Goal: Task Accomplishment & Management: Manage account settings

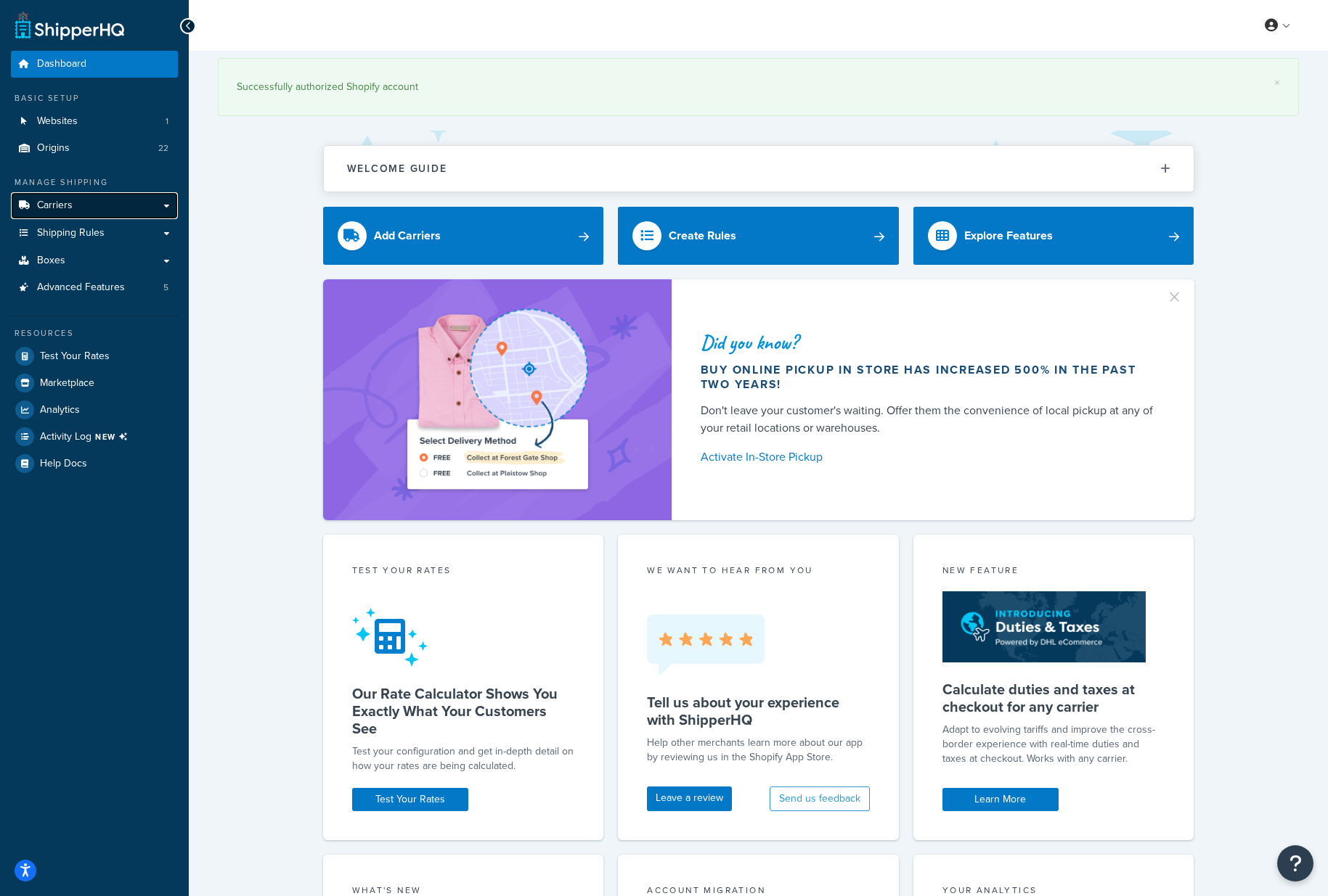
click at [72, 208] on link "Carriers" at bounding box center [94, 206] width 167 height 27
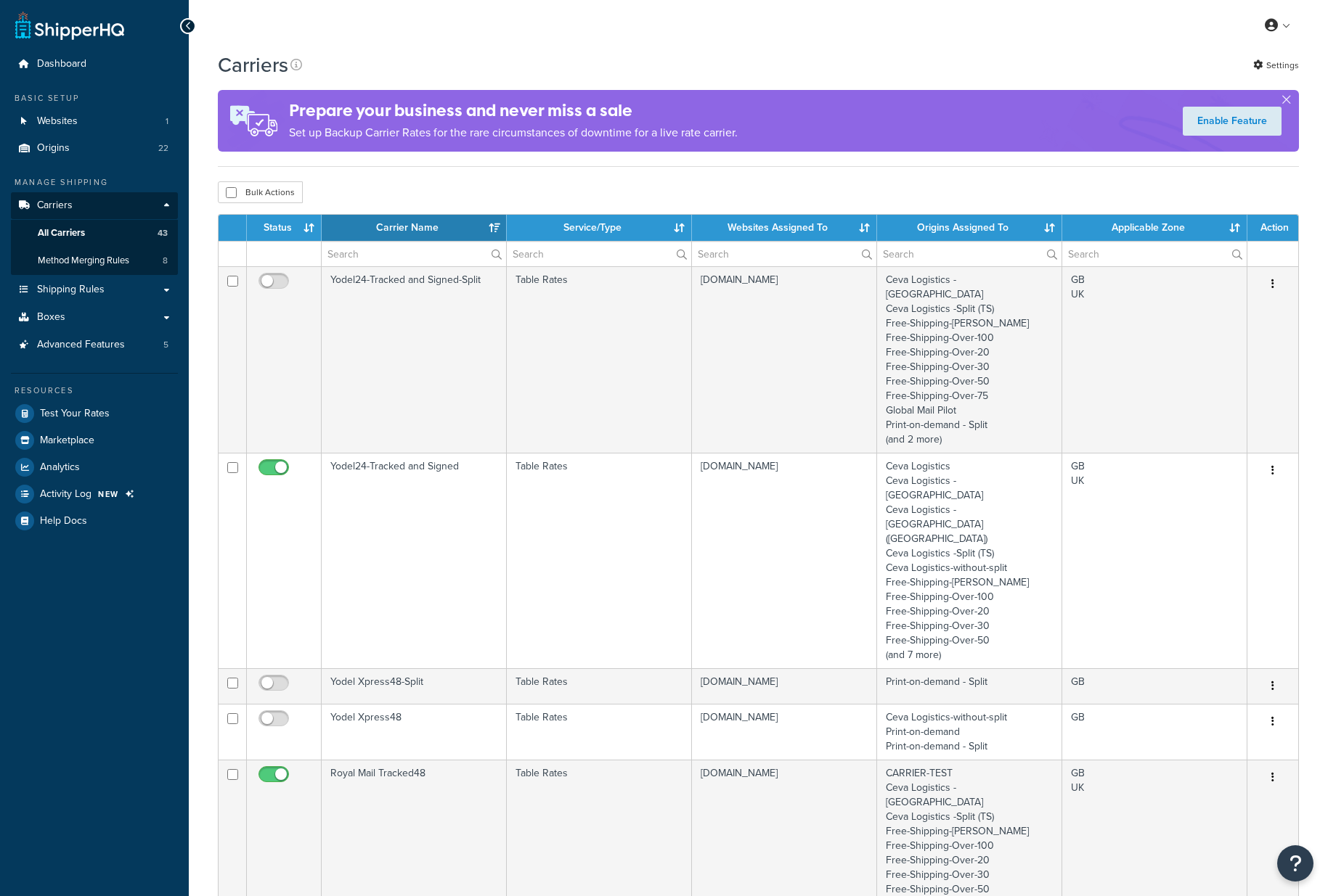
select select "15"
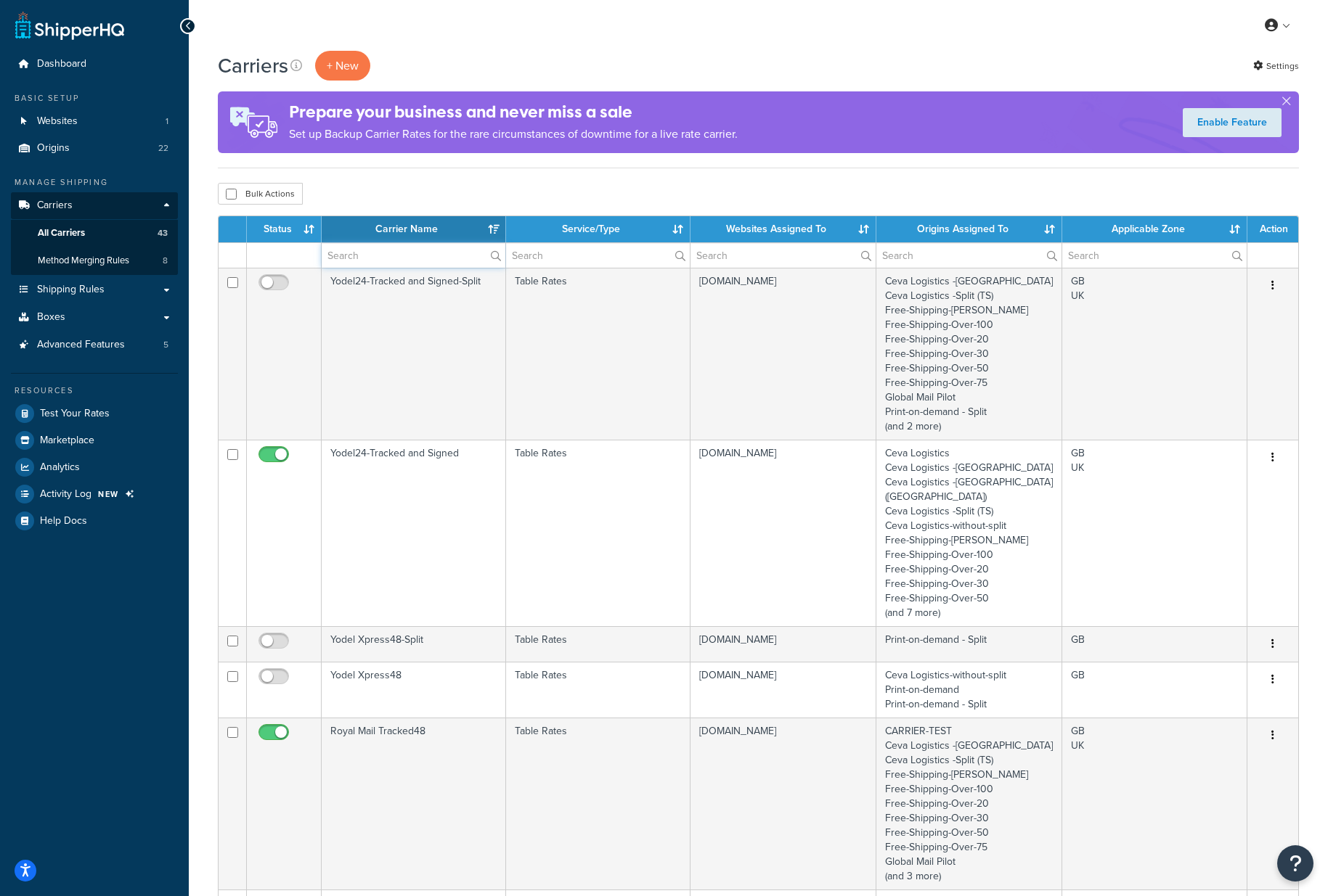
click at [393, 250] on input "text" at bounding box center [413, 256] width 184 height 25
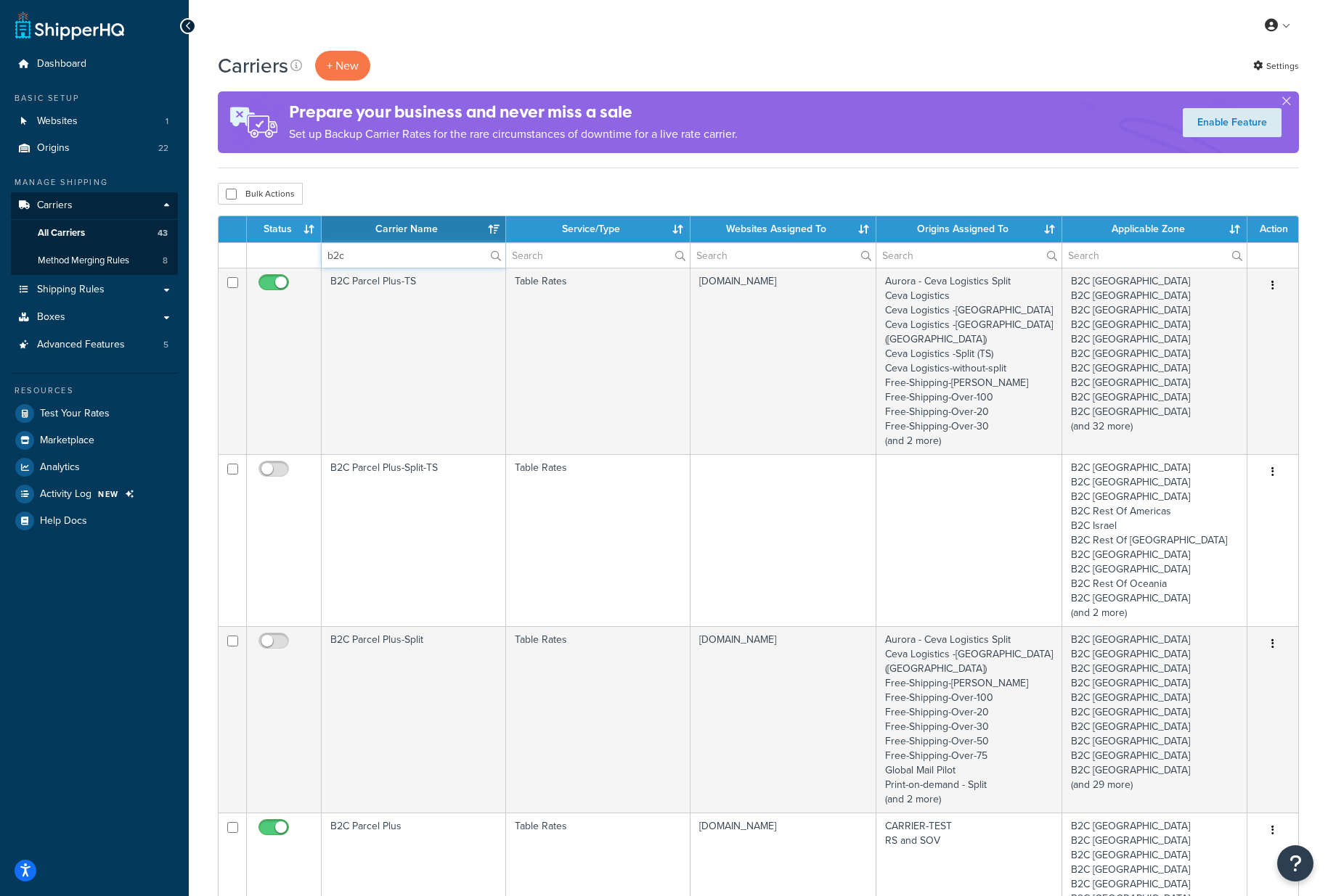
type input "b2c"
click at [549, 61] on div "Carriers + New Settings" at bounding box center [758, 66] width 1081 height 30
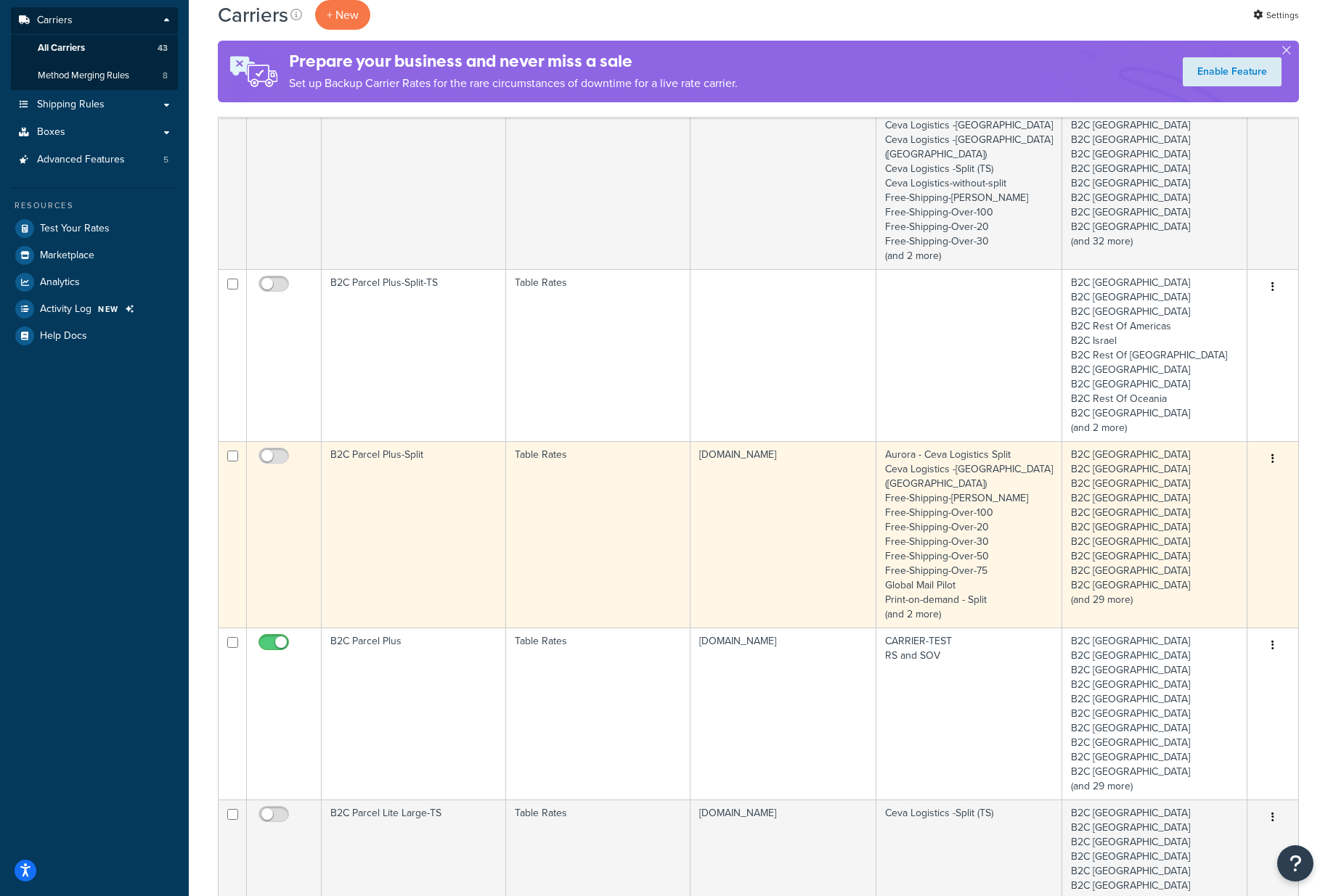
scroll to position [186, 0]
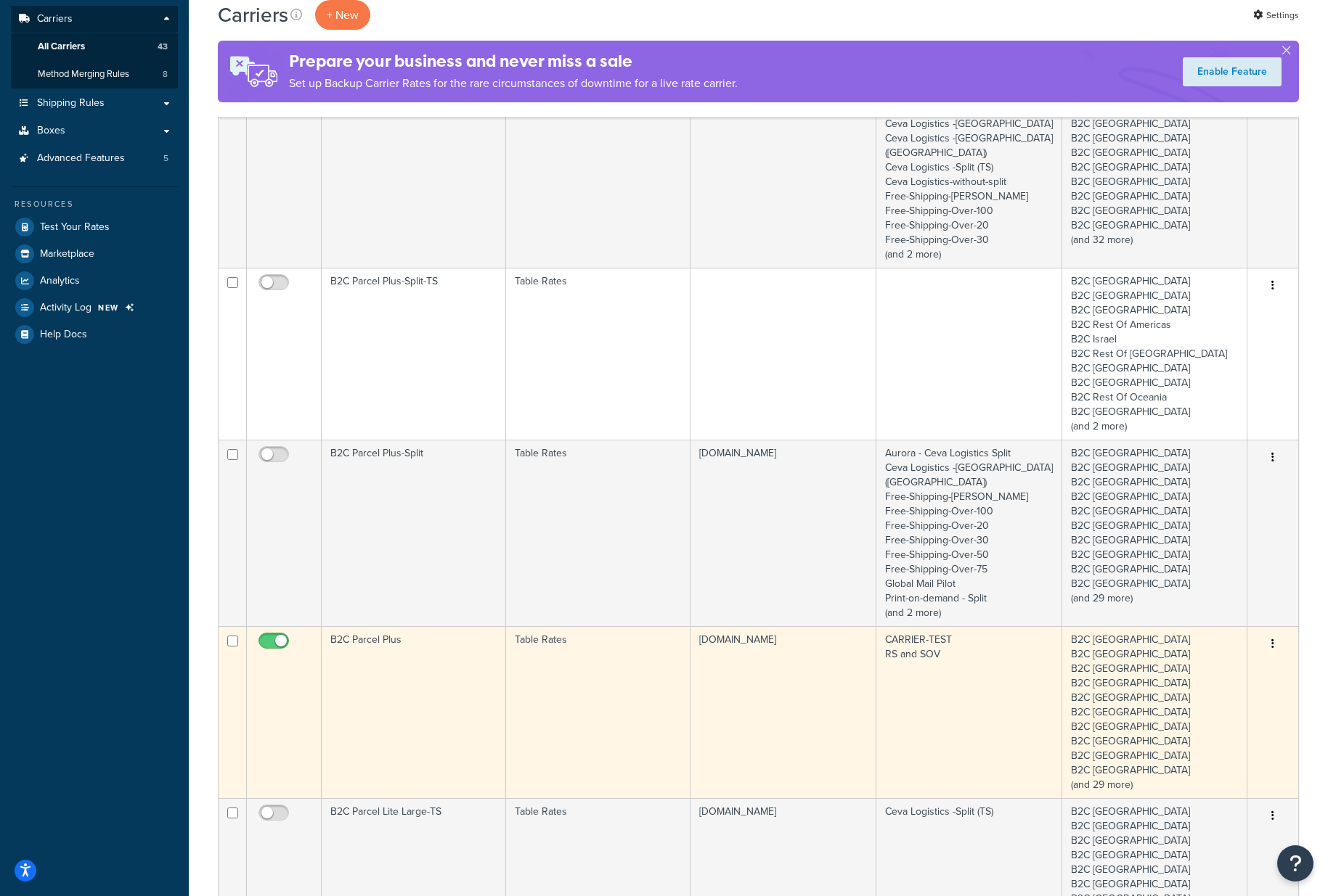
click at [449, 668] on td "B2C Parcel Plus" at bounding box center [413, 713] width 184 height 172
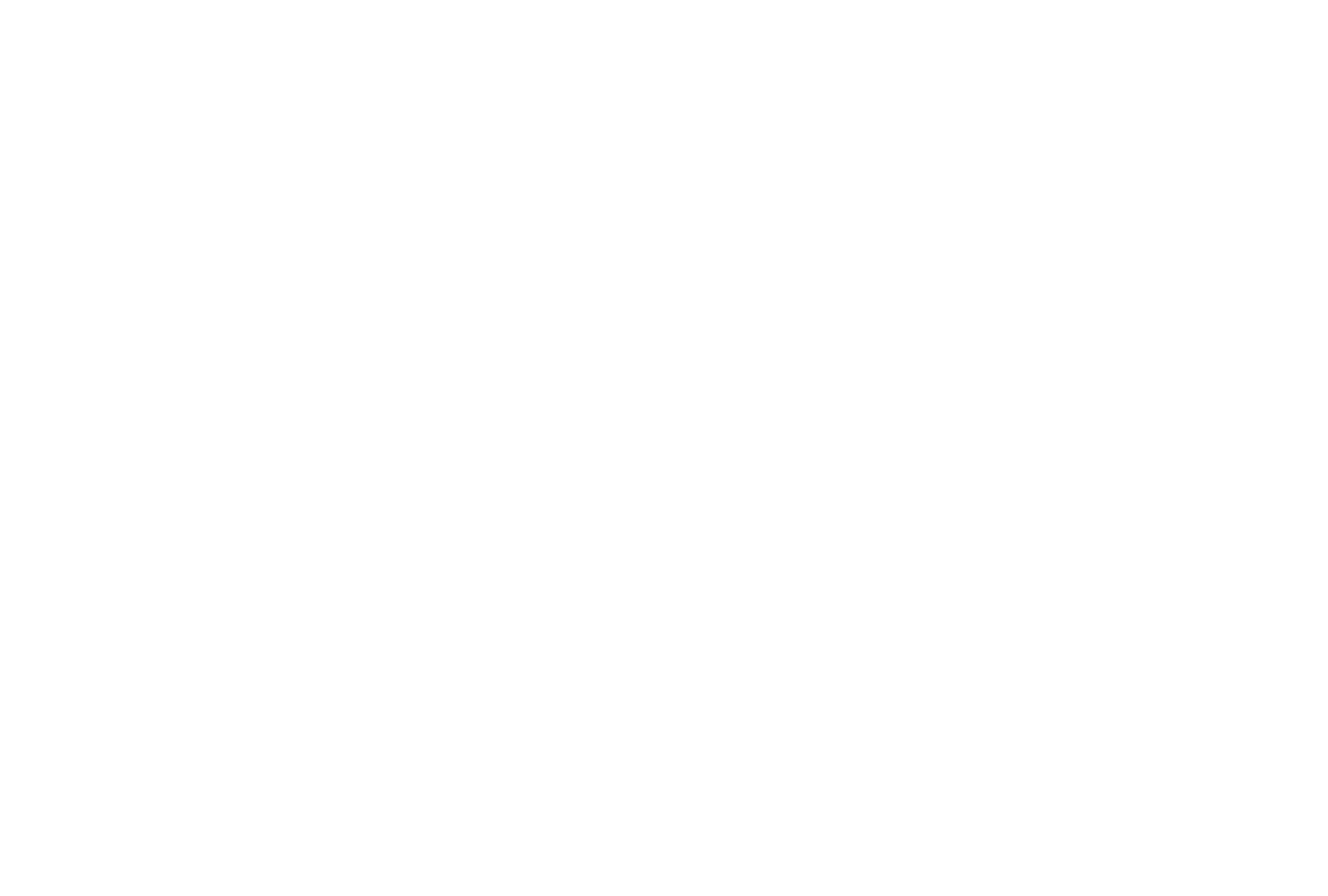
select select "25"
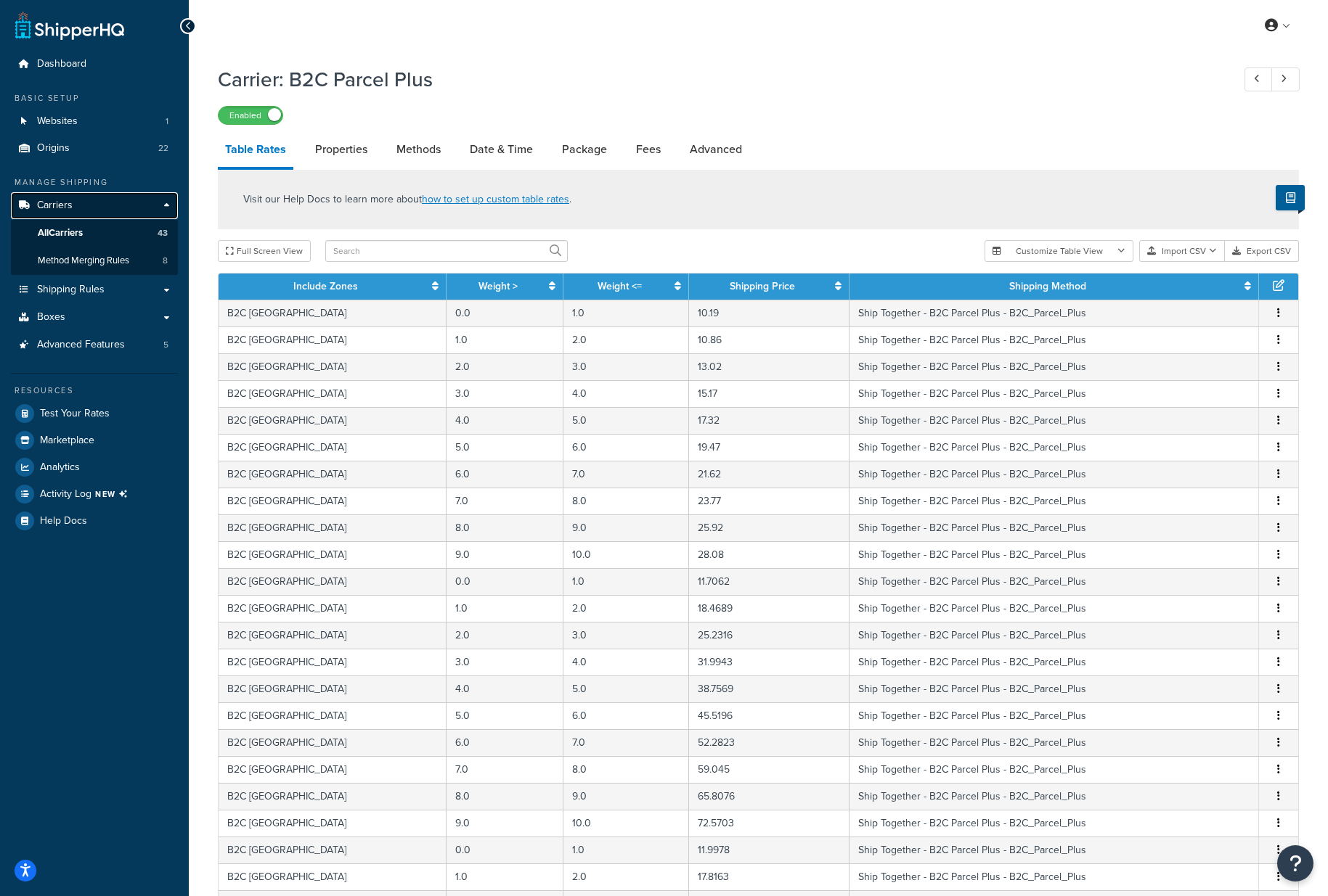
click at [60, 202] on span "Carriers" at bounding box center [54, 206] width 36 height 13
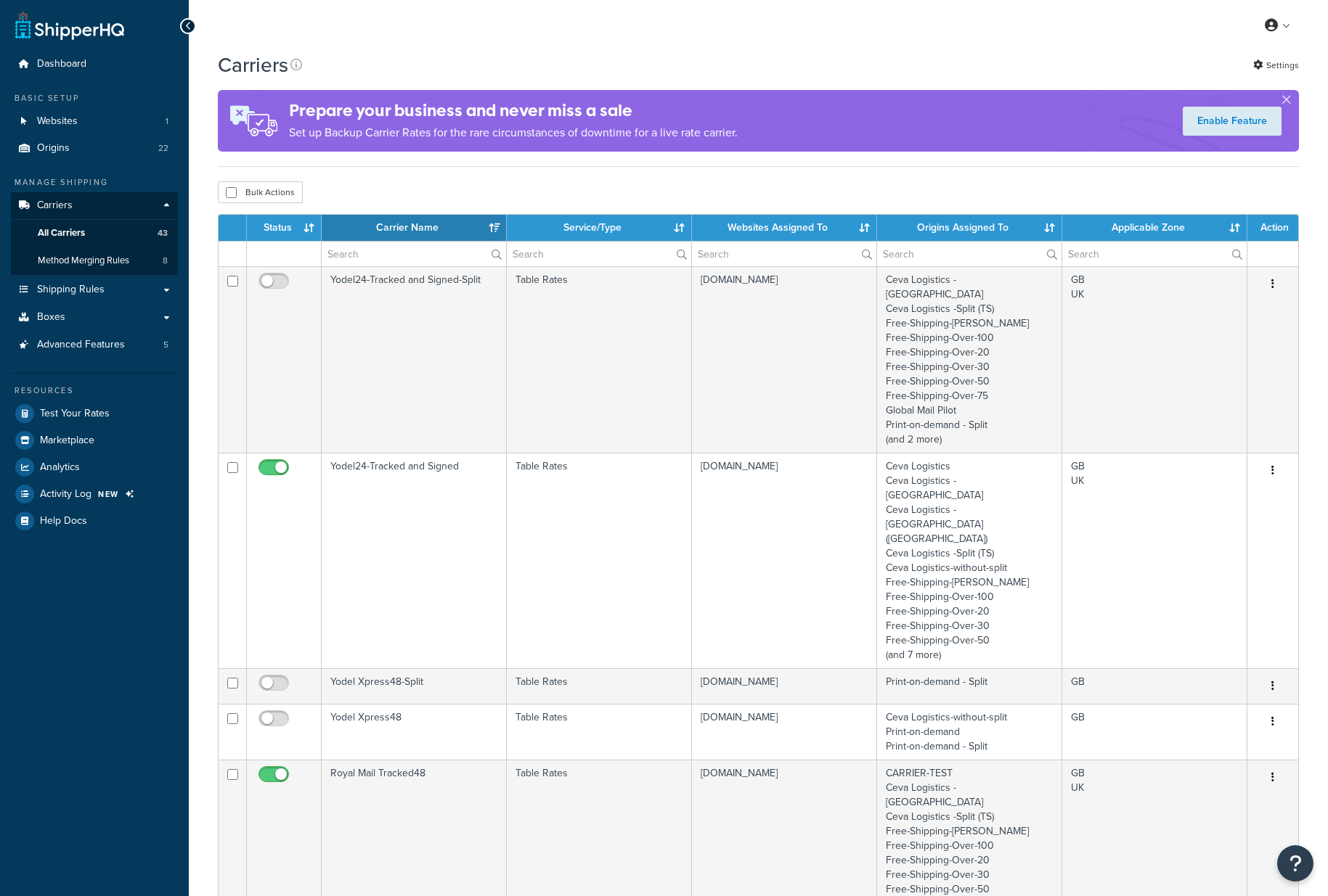
select select "15"
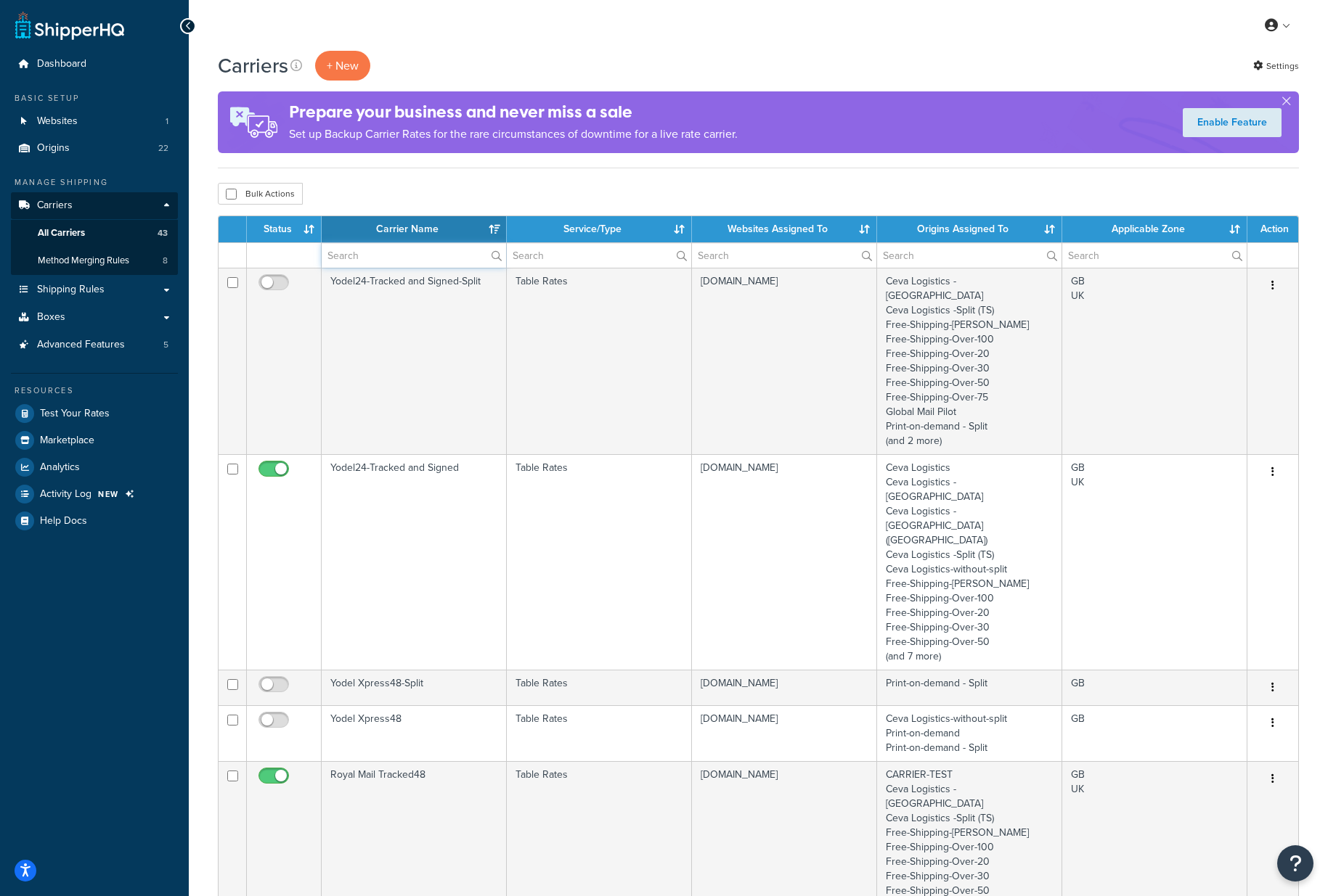
click at [374, 262] on input "text" at bounding box center [413, 256] width 184 height 25
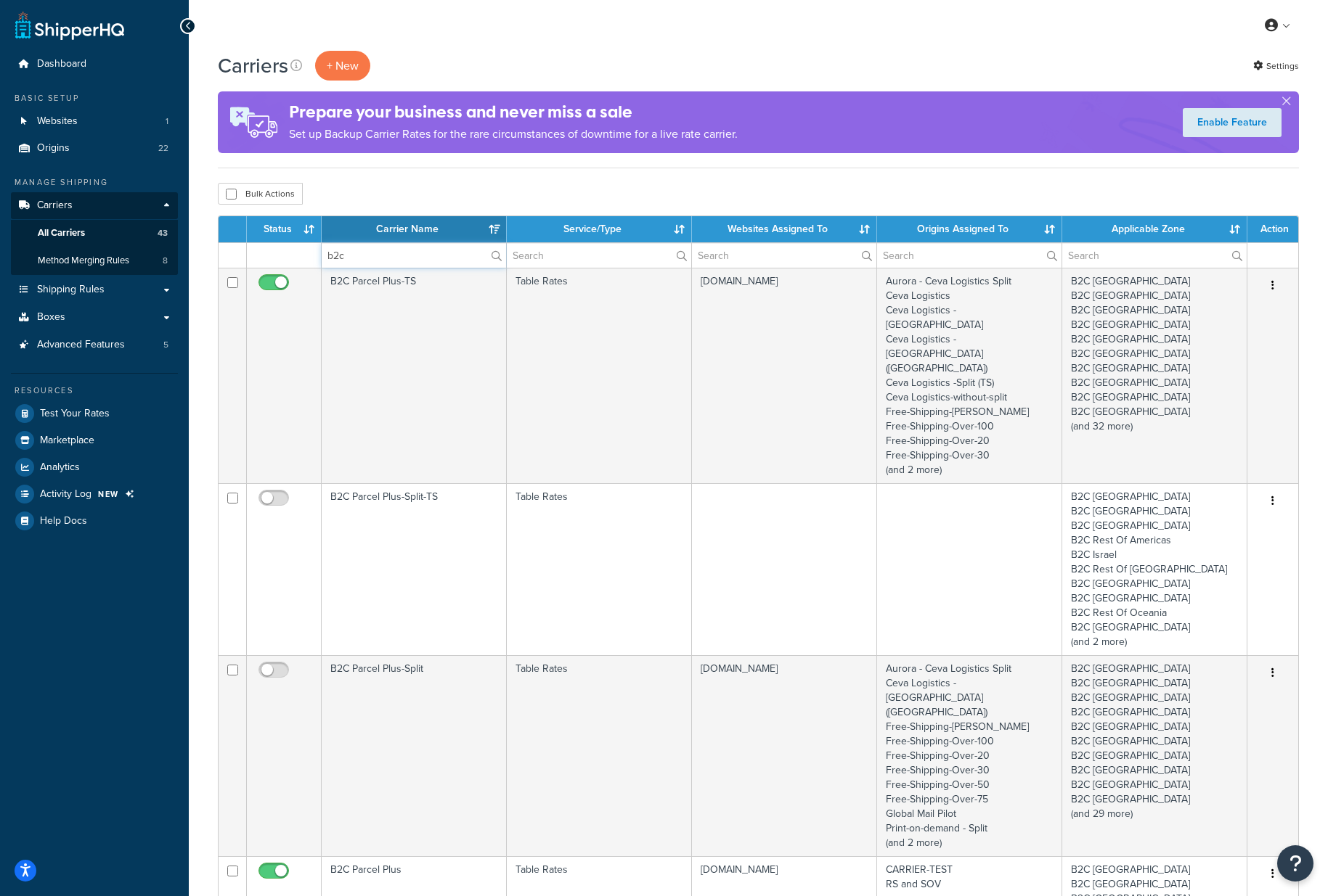
type input "b2c"
click at [510, 63] on div "Carriers + New Settings" at bounding box center [758, 66] width 1081 height 30
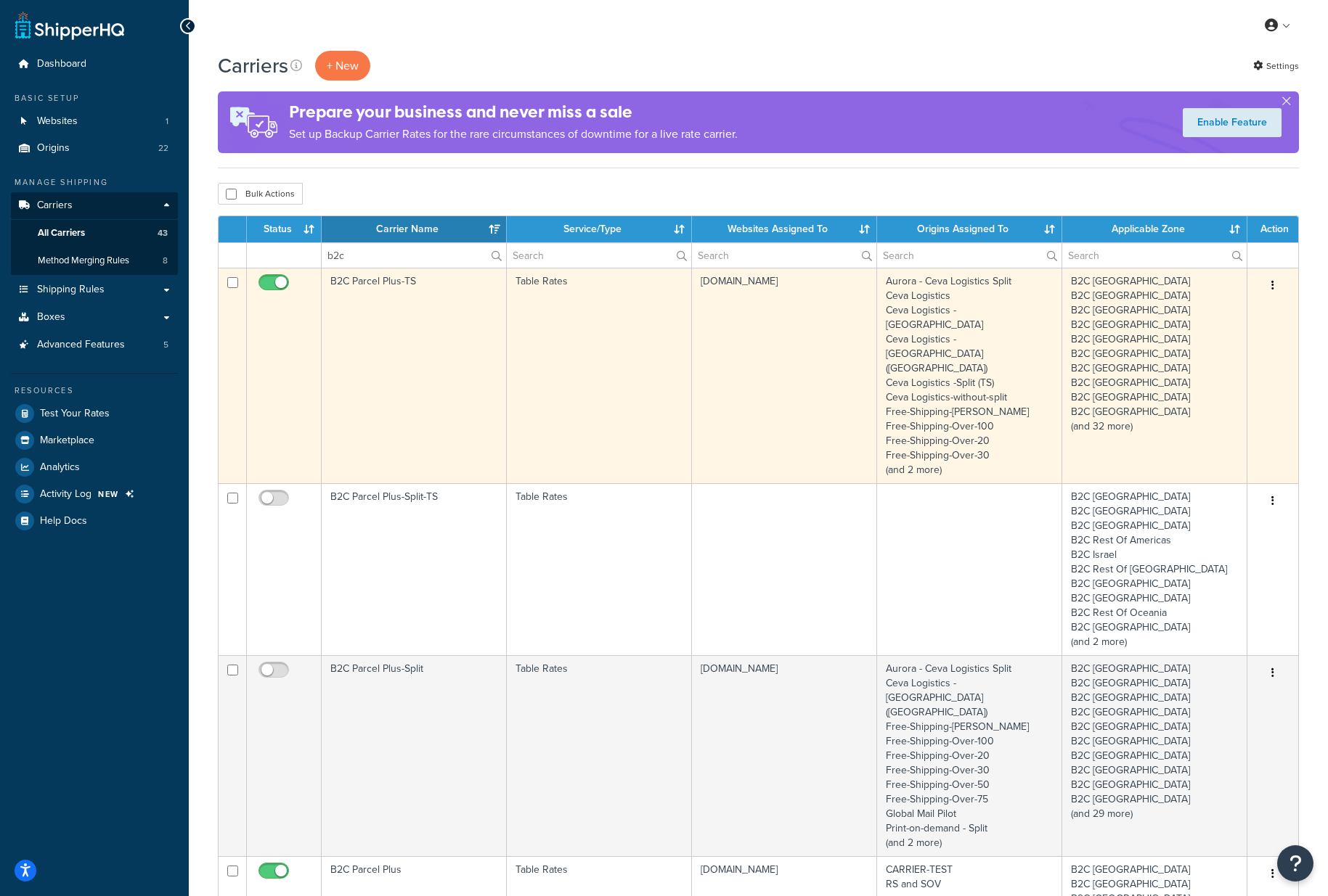
click at [409, 303] on td "B2C Parcel Plus-TS" at bounding box center [414, 375] width 185 height 215
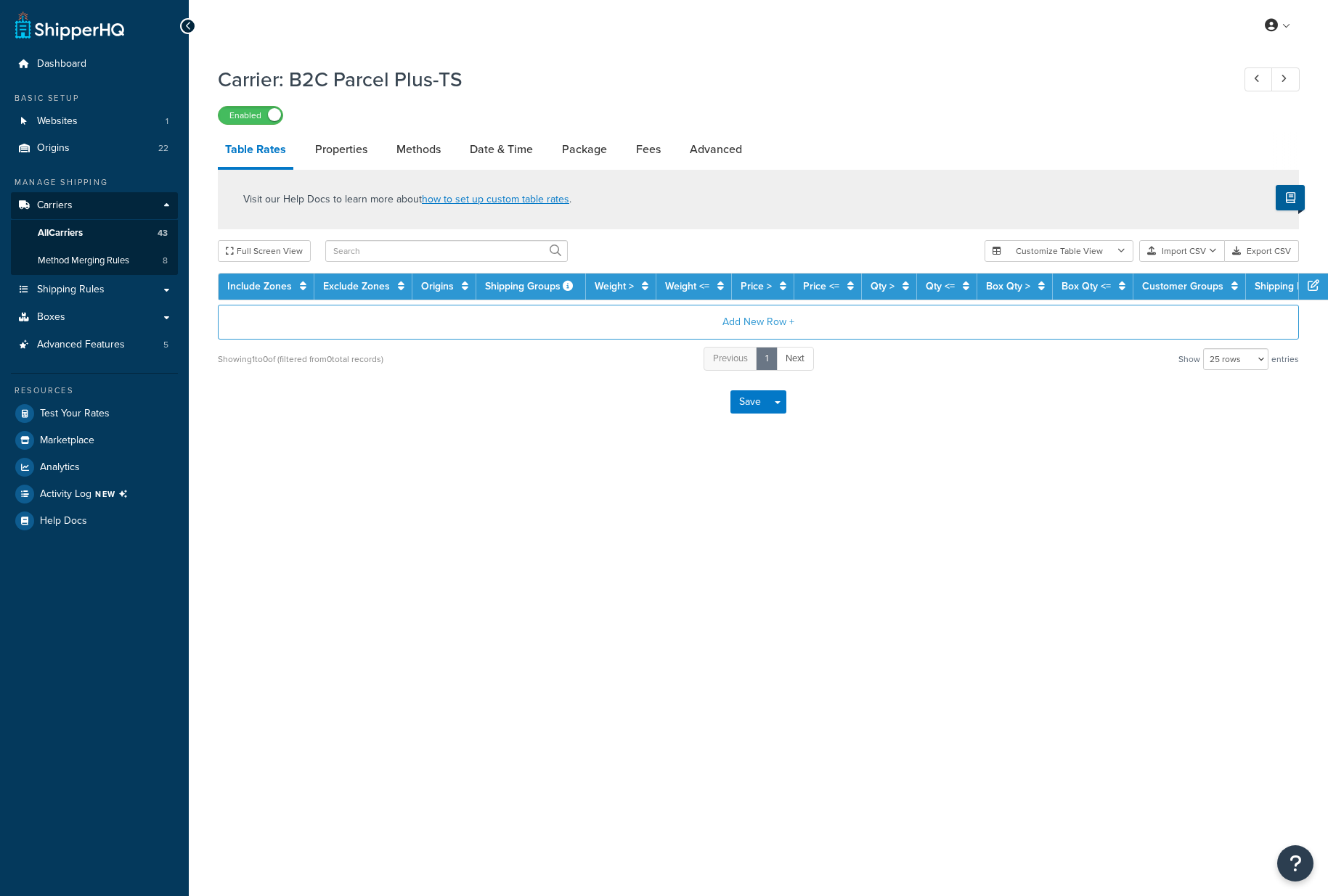
select select "25"
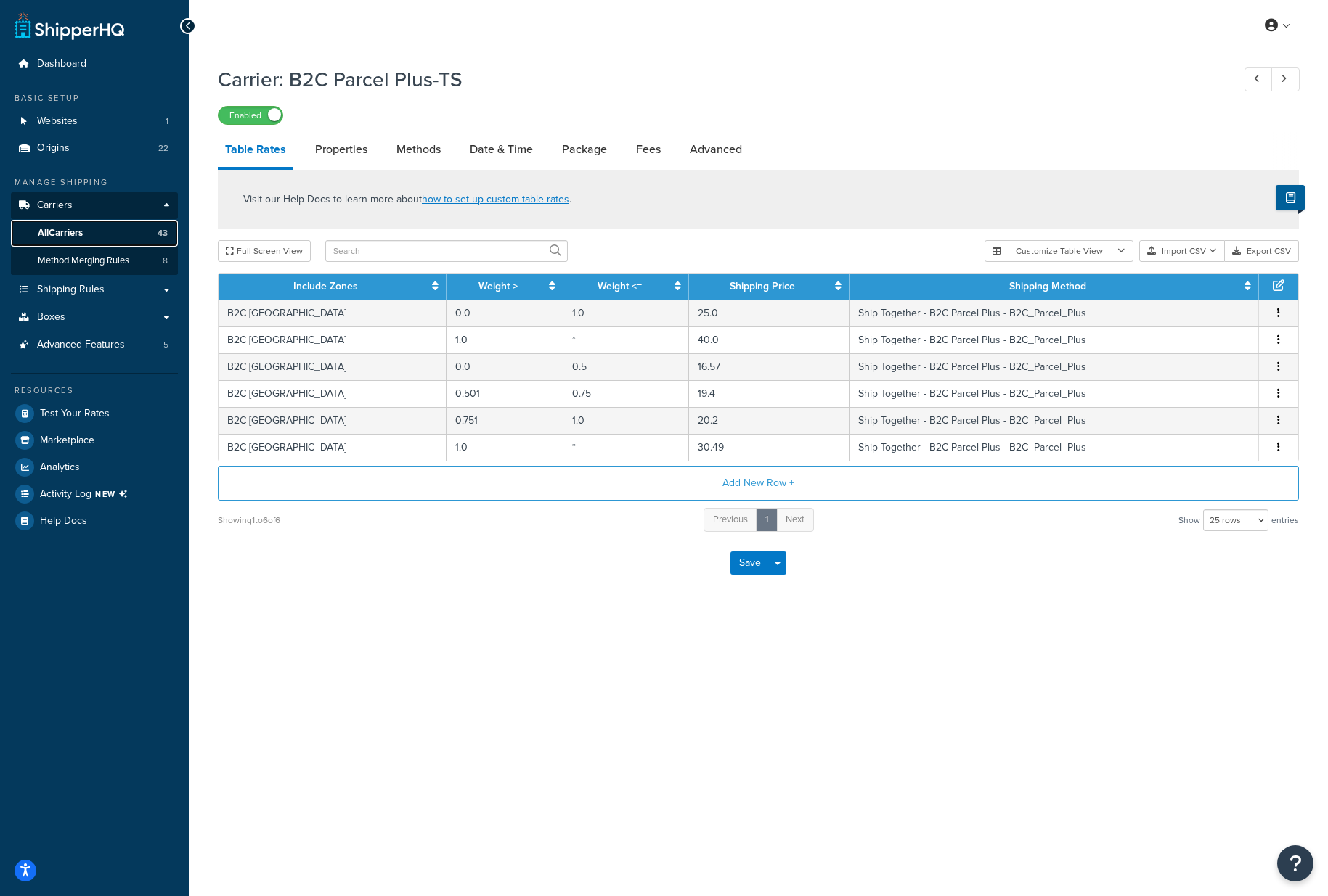
click at [79, 233] on span "All Carriers" at bounding box center [60, 233] width 45 height 13
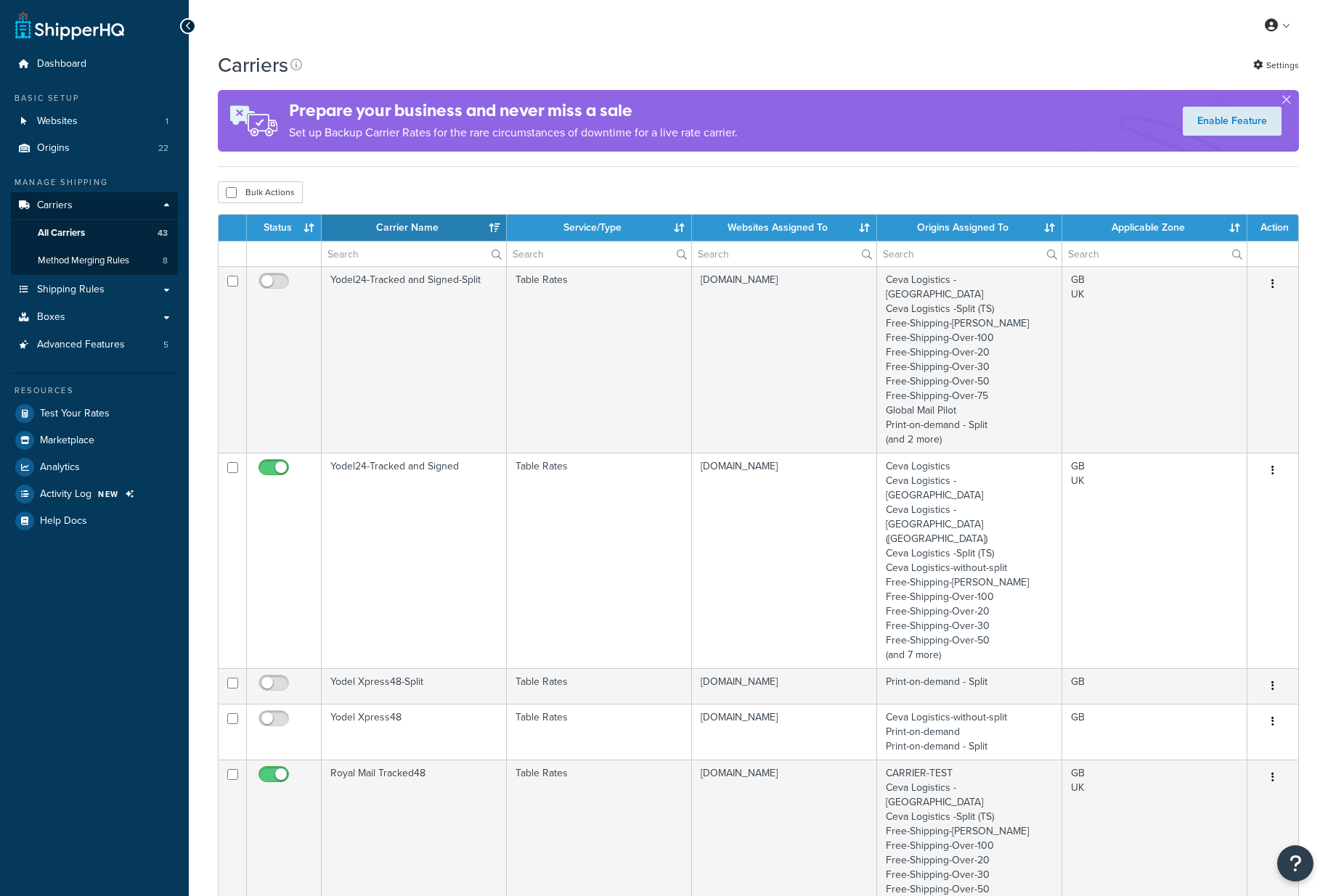
select select "15"
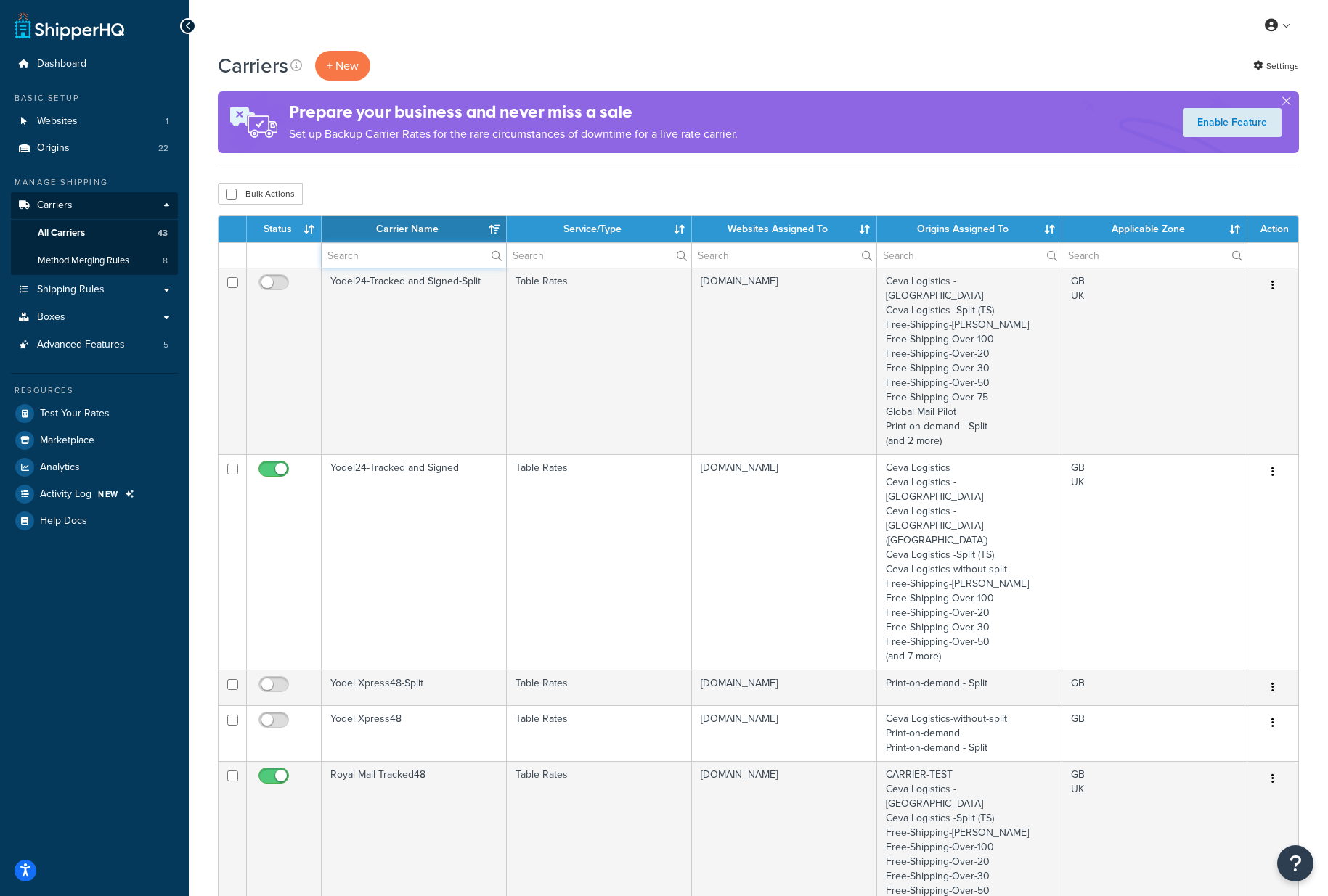
click at [408, 258] on input "text" at bounding box center [413, 256] width 184 height 25
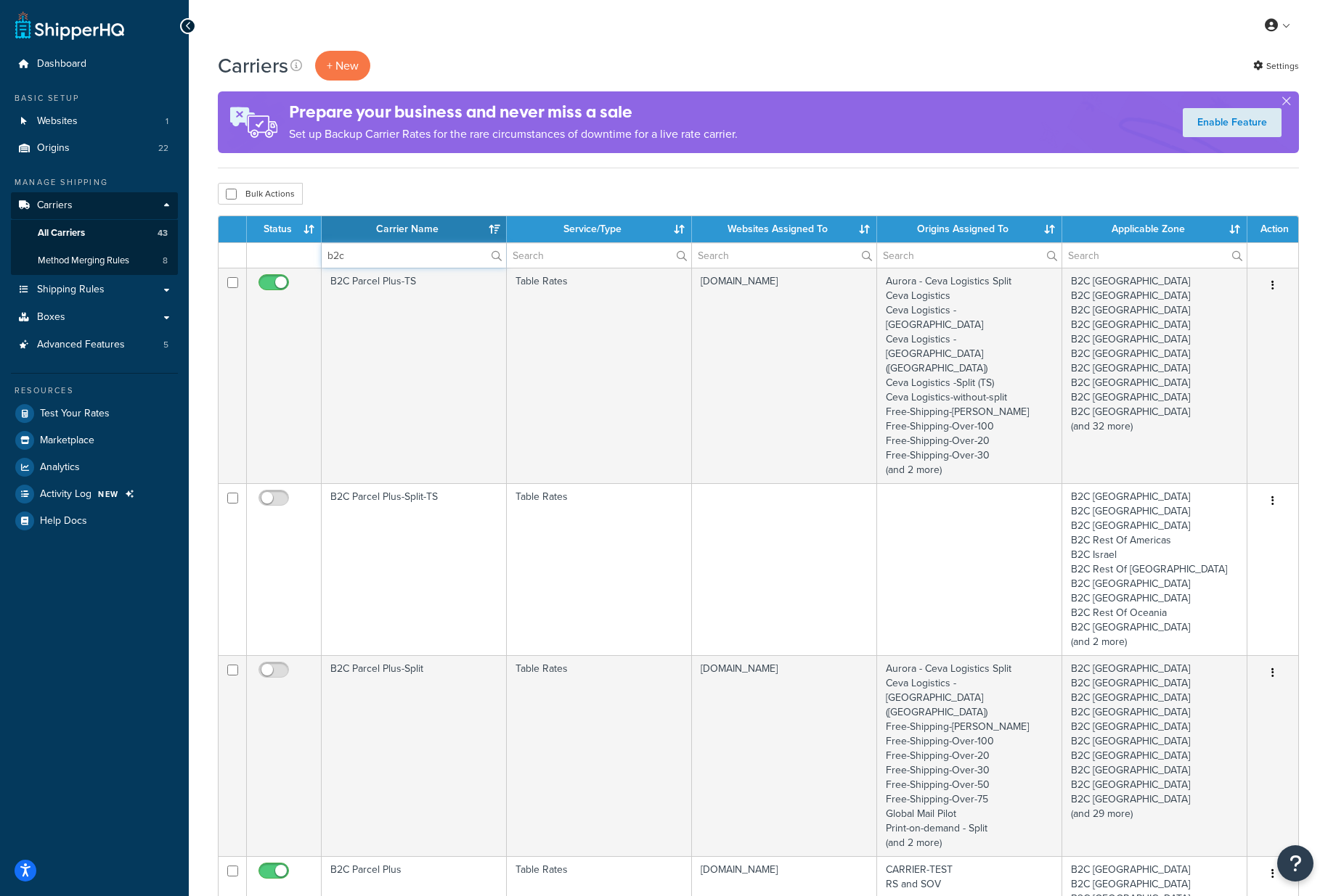
type input "b2c"
click at [520, 47] on div "My Profile Billing Global Settings Contact Us Logout" at bounding box center [757, 25] width 1139 height 51
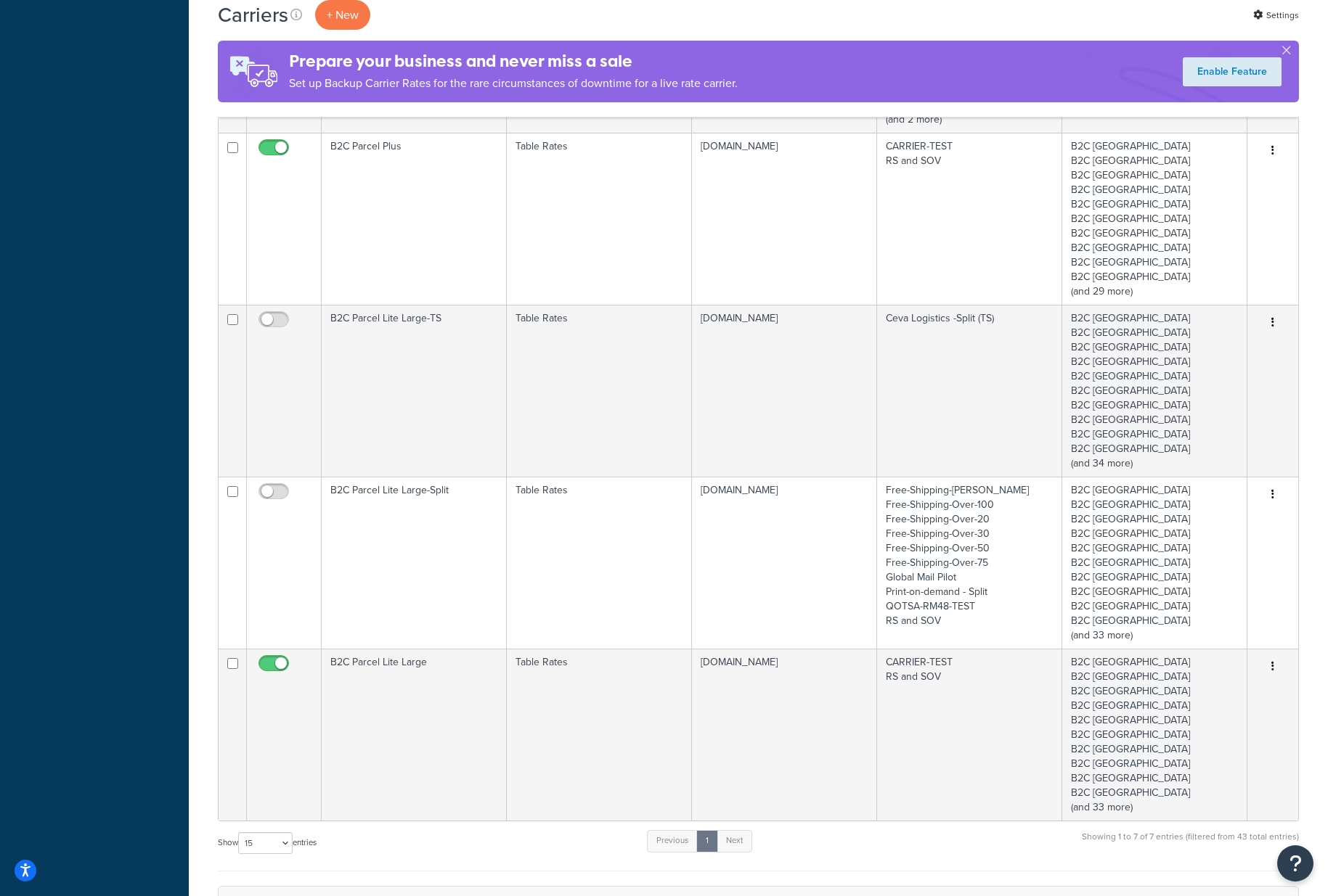
scroll to position [727, 0]
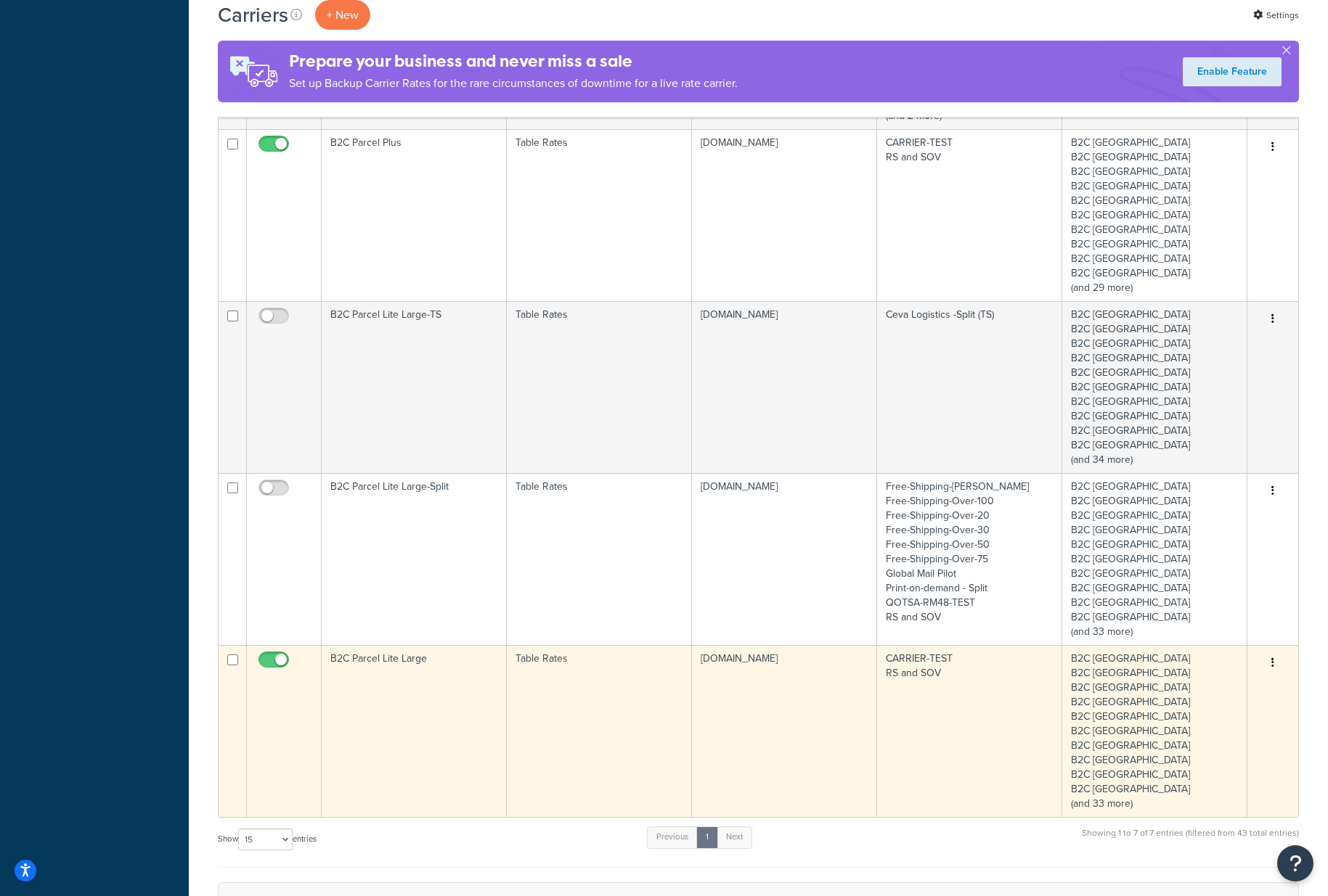
click at [429, 645] on td "B2C Parcel Lite Large" at bounding box center [414, 731] width 185 height 172
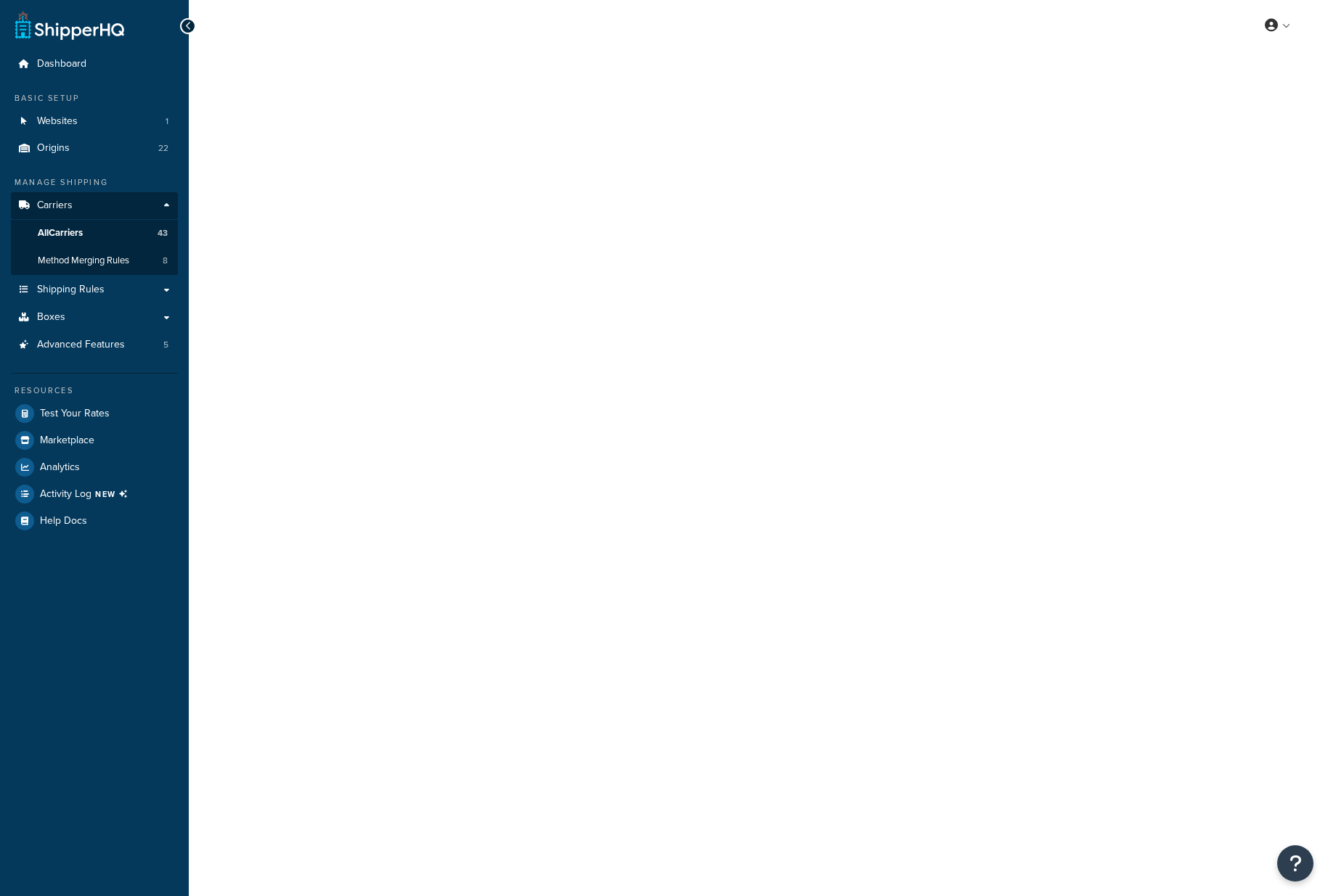
select select "25"
